Goal: Task Accomplishment & Management: Use online tool/utility

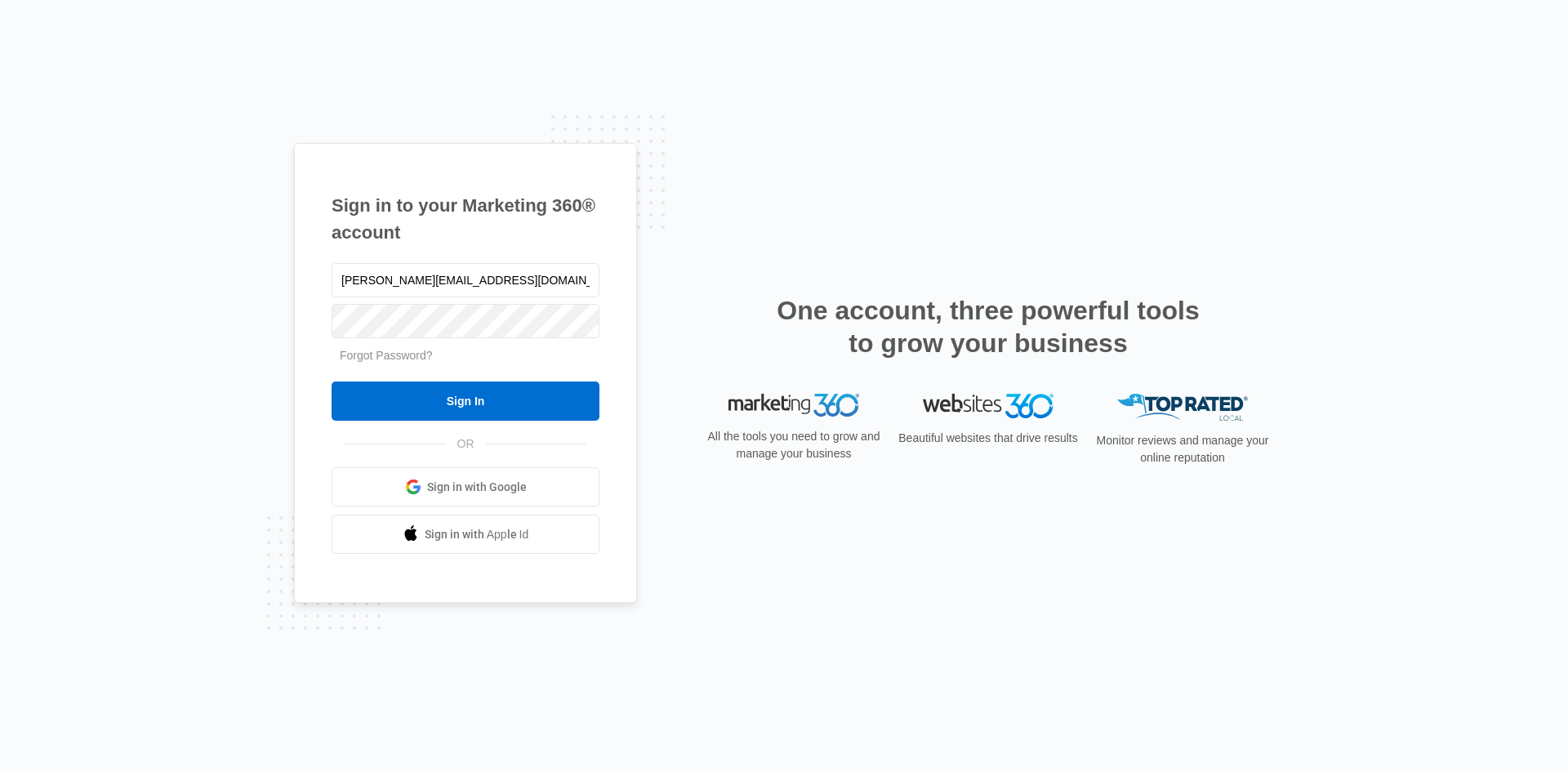
type input "[PERSON_NAME][EMAIL_ADDRESS][DOMAIN_NAME]"
click at [332, 381] on input "Sign In" at bounding box center [466, 401] width 268 height 39
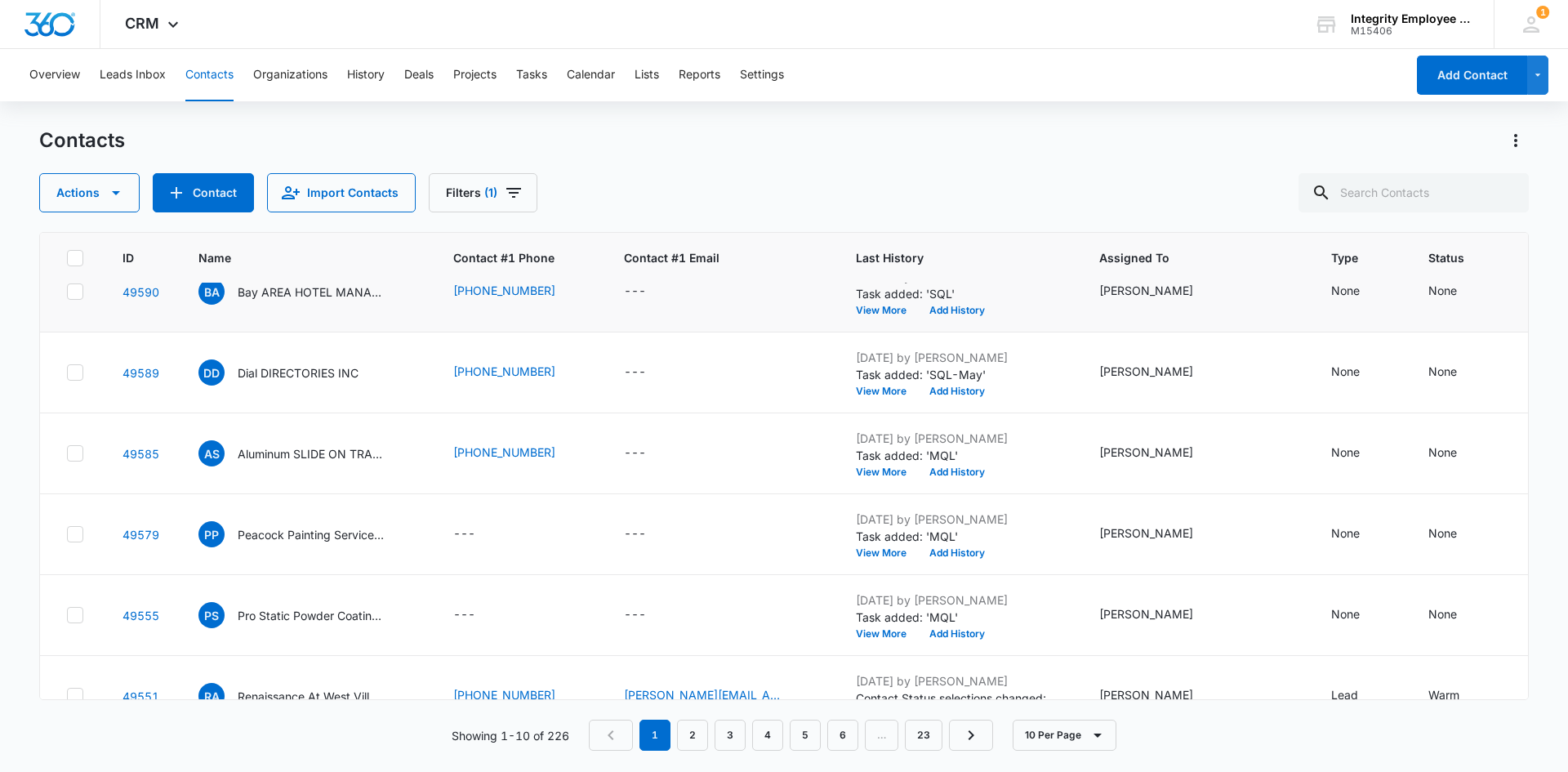
scroll to position [404, 0]
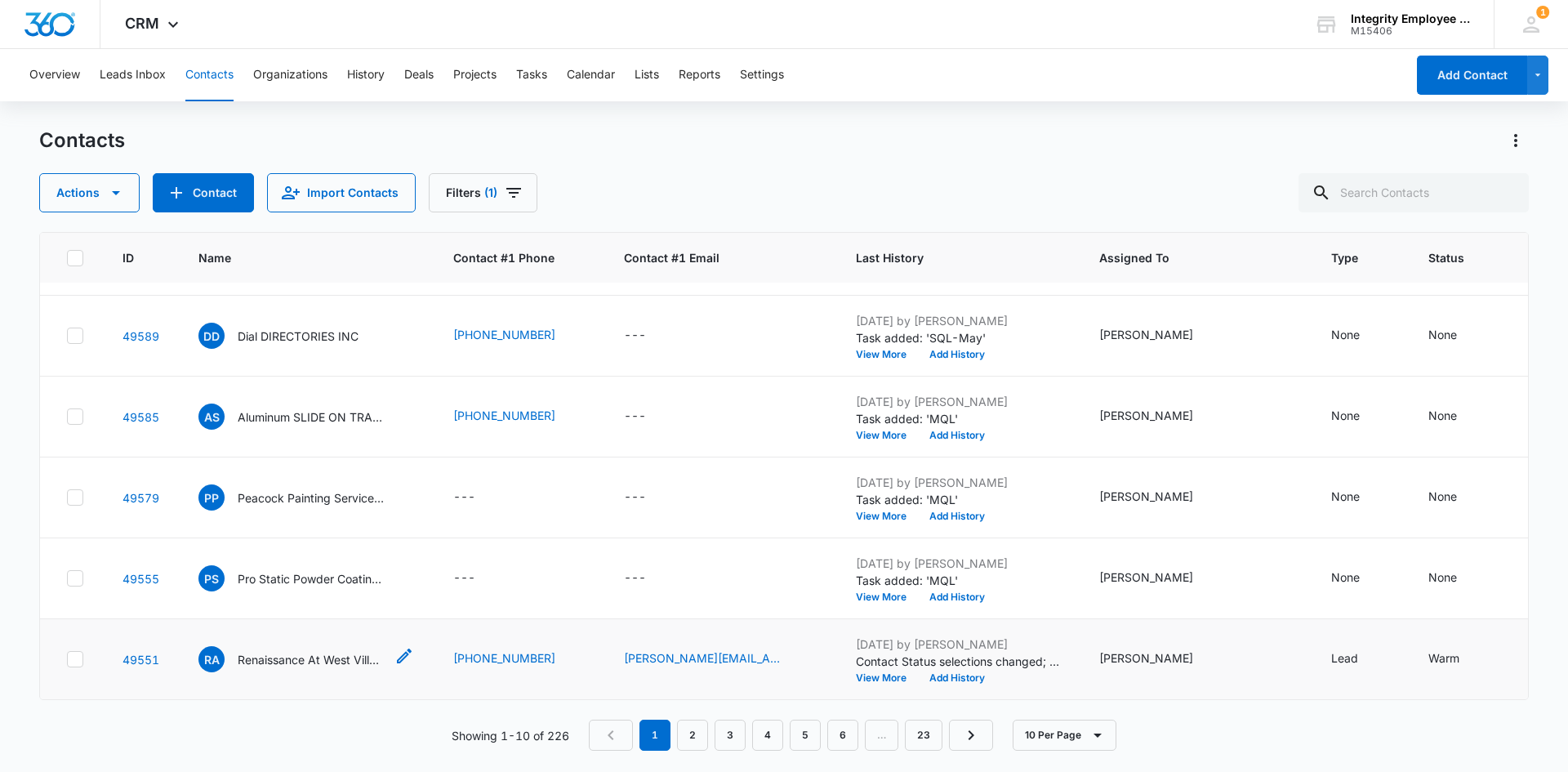
click at [297, 651] on p "Renaissance At West Villages Homeowners Association INC" at bounding box center [311, 659] width 147 height 17
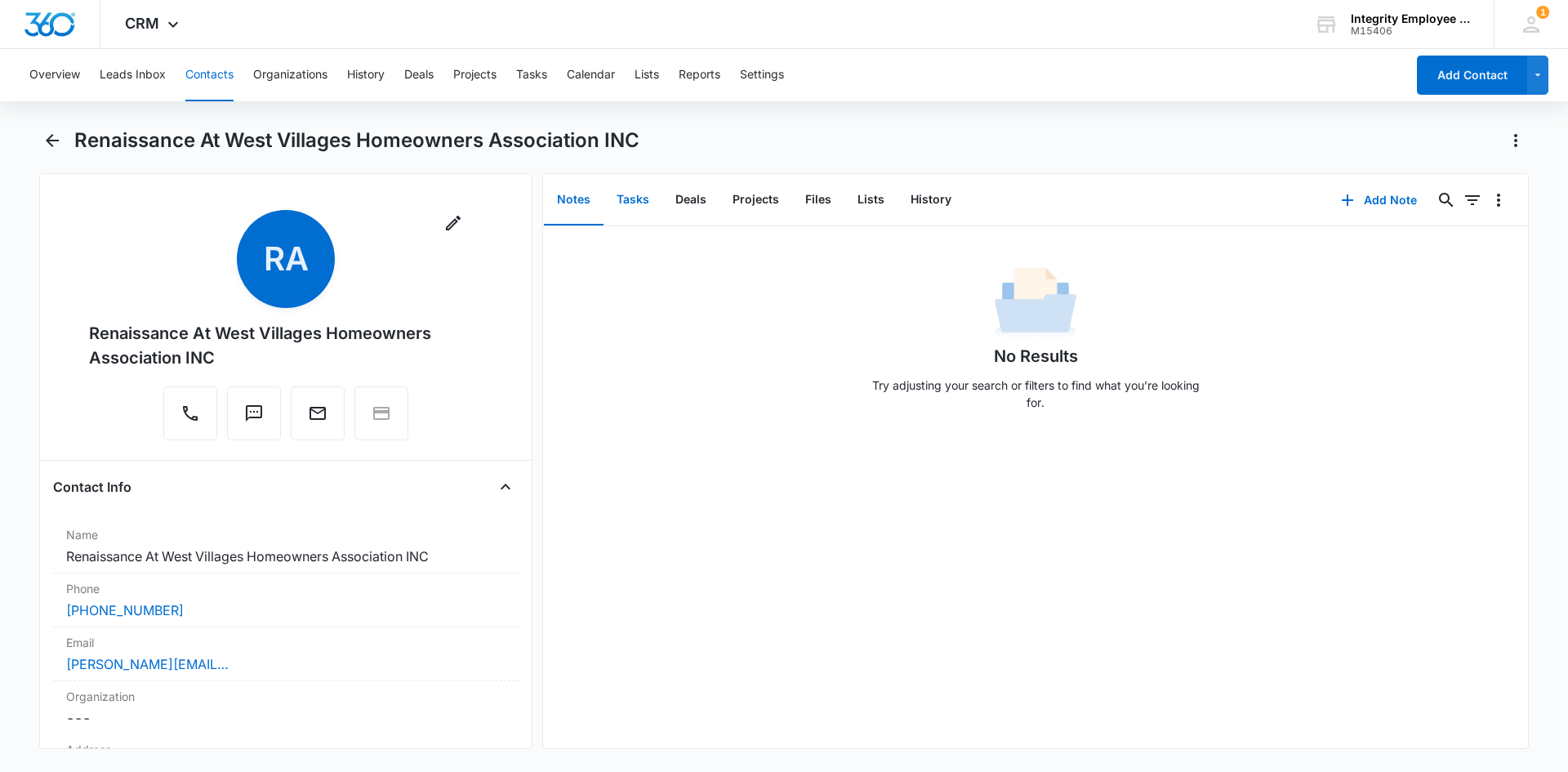
click at [642, 197] on button "Tasks" at bounding box center [633, 200] width 59 height 50
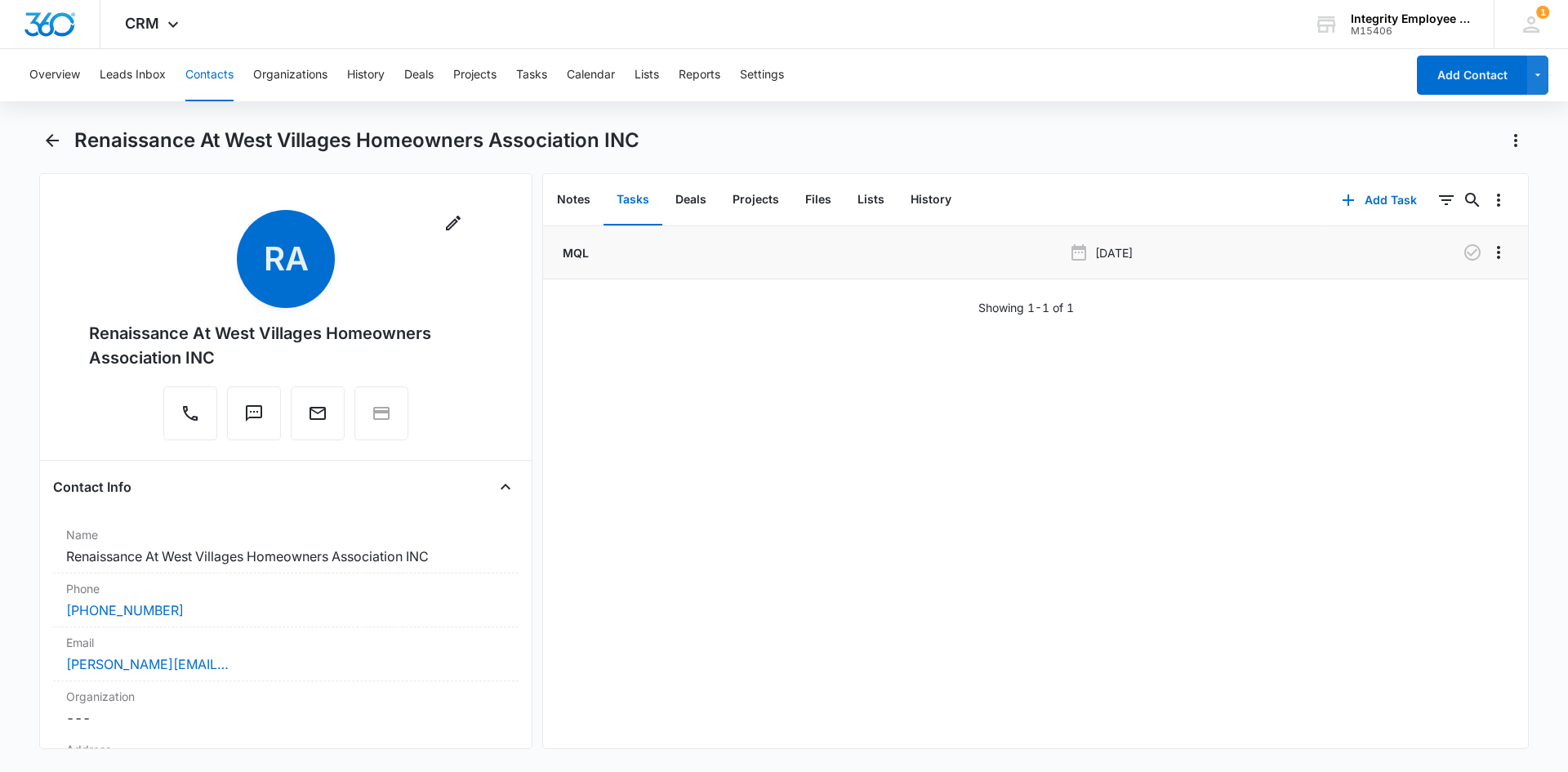
click at [579, 256] on p "MQL" at bounding box center [575, 253] width 29 height 17
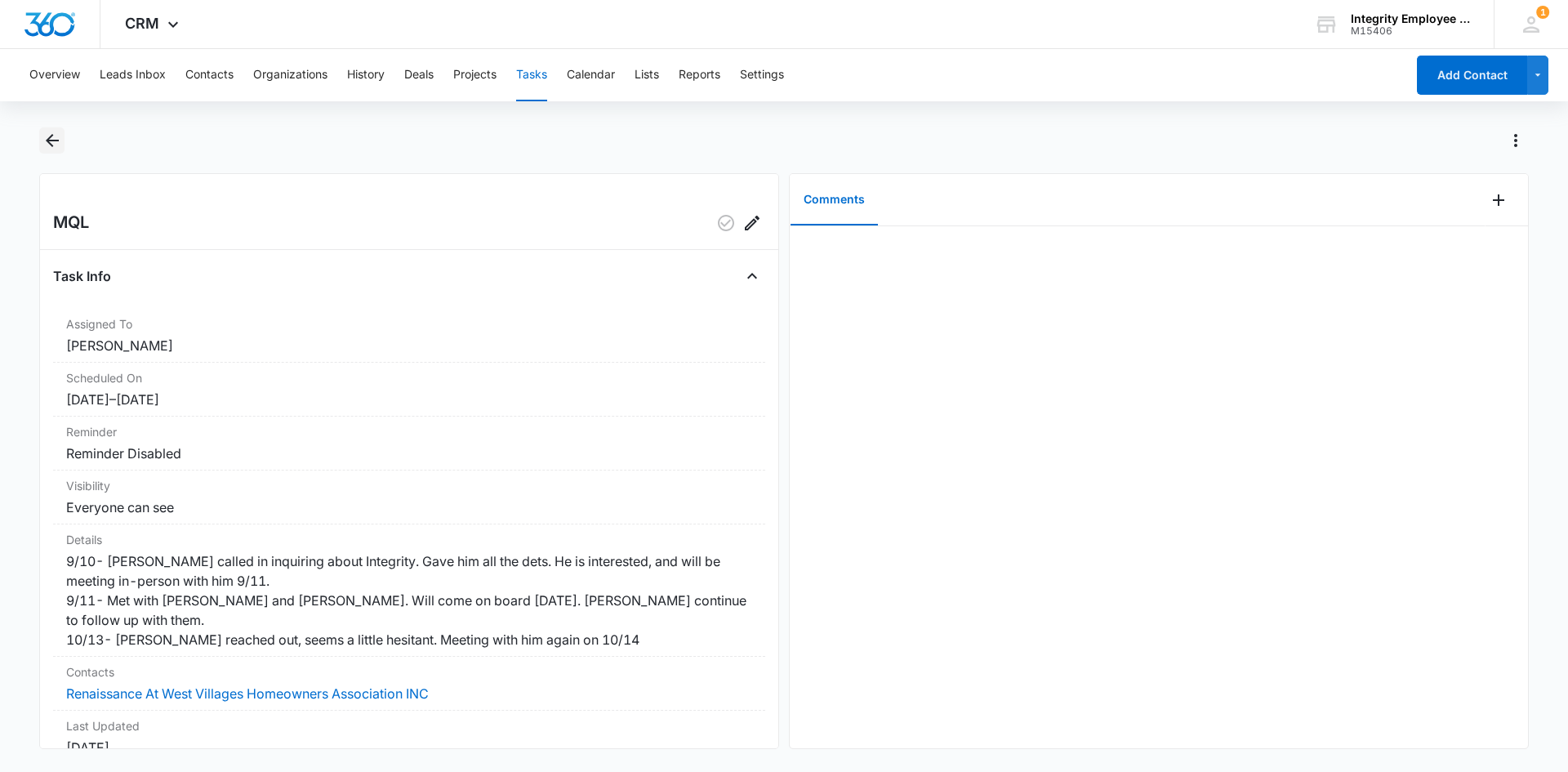
click at [57, 139] on icon "Back" at bounding box center [51, 140] width 19 height 19
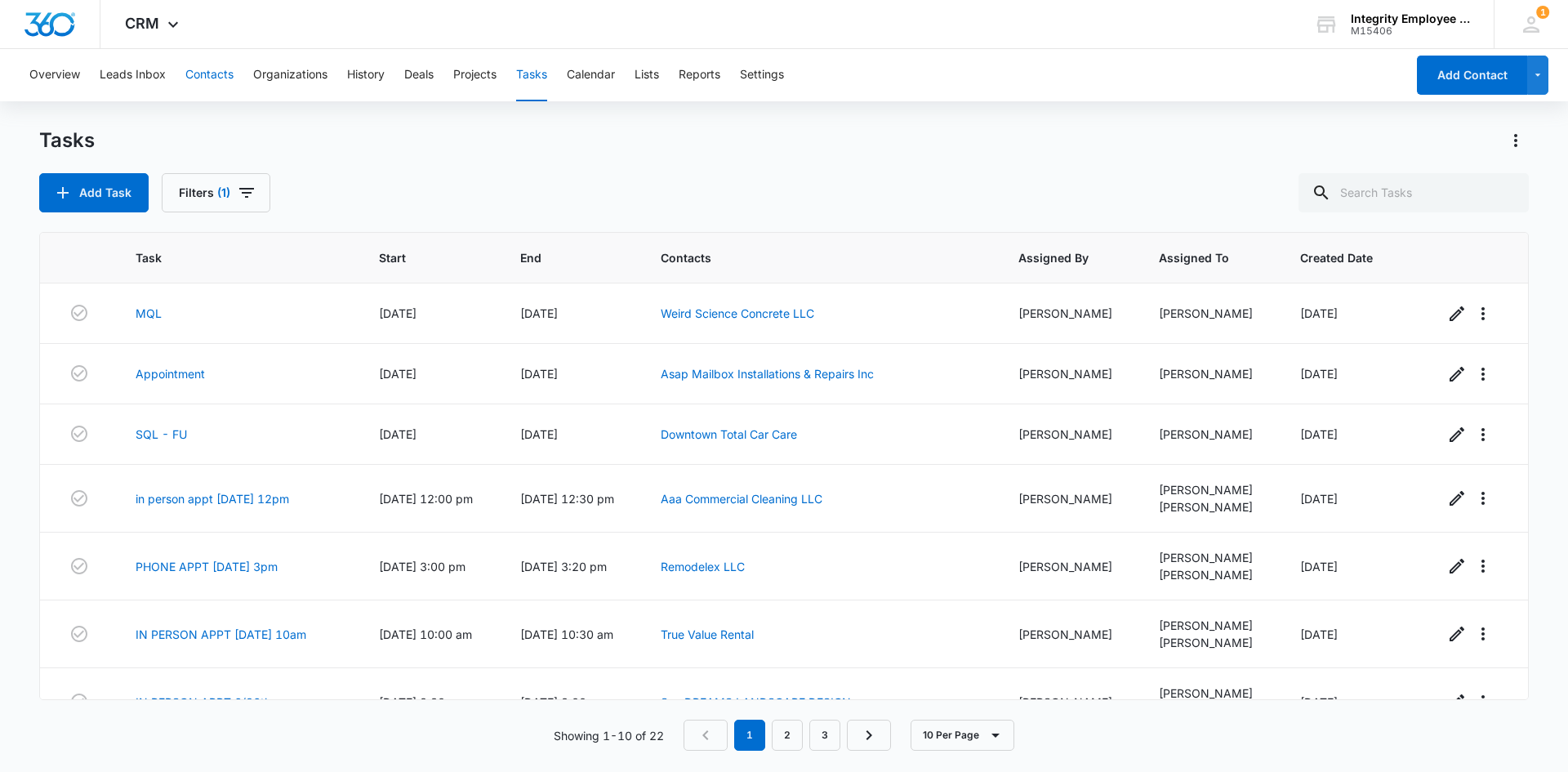
click at [185, 68] on button "Contacts" at bounding box center [209, 74] width 49 height 52
